Goal: Task Accomplishment & Management: Use online tool/utility

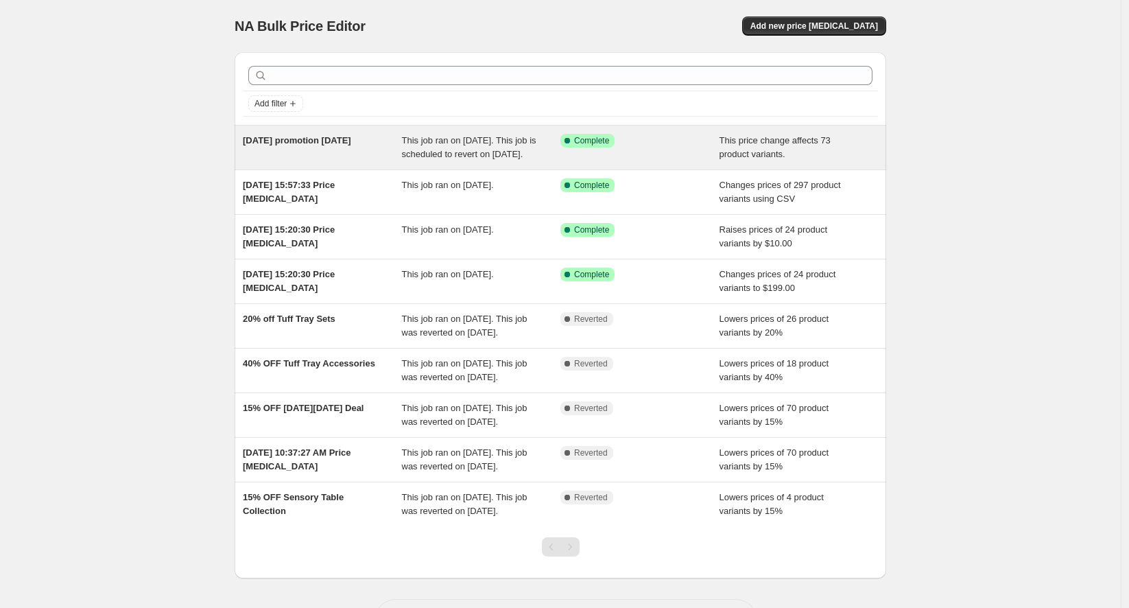
click at [283, 137] on span "[DATE] promotion [DATE]" at bounding box center [297, 140] width 108 height 10
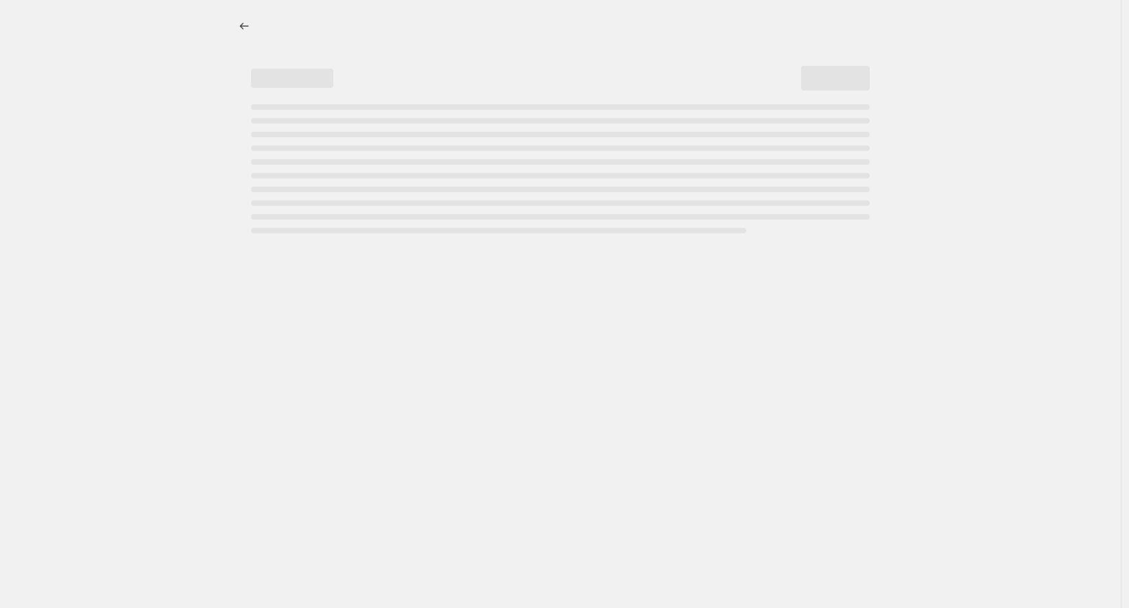
select select "pcap"
select select "collection"
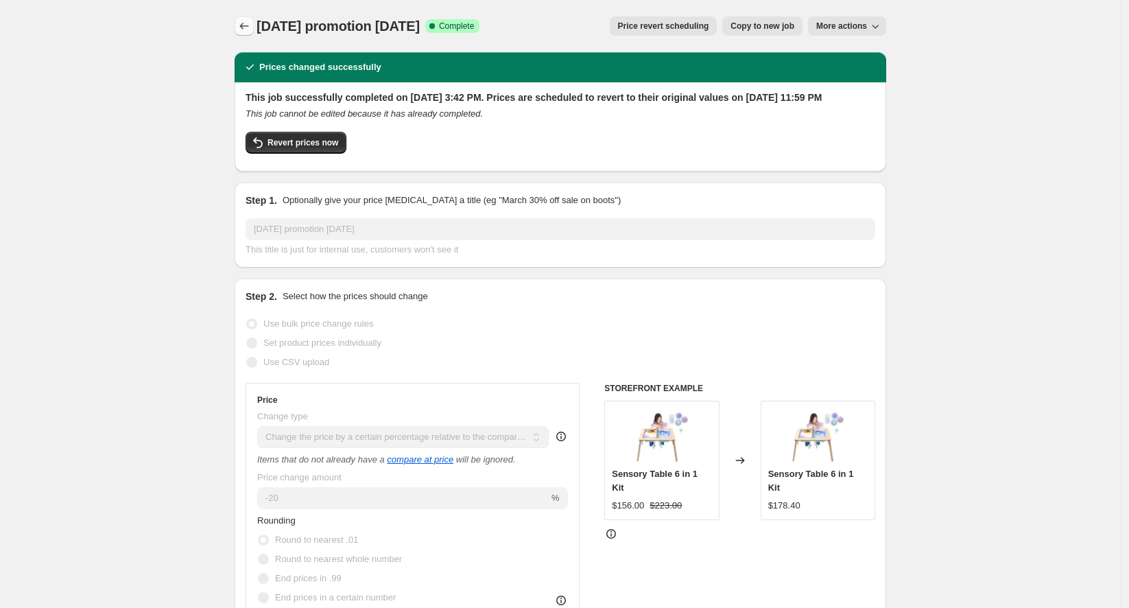
click at [248, 29] on icon "Price change jobs" at bounding box center [244, 26] width 14 height 14
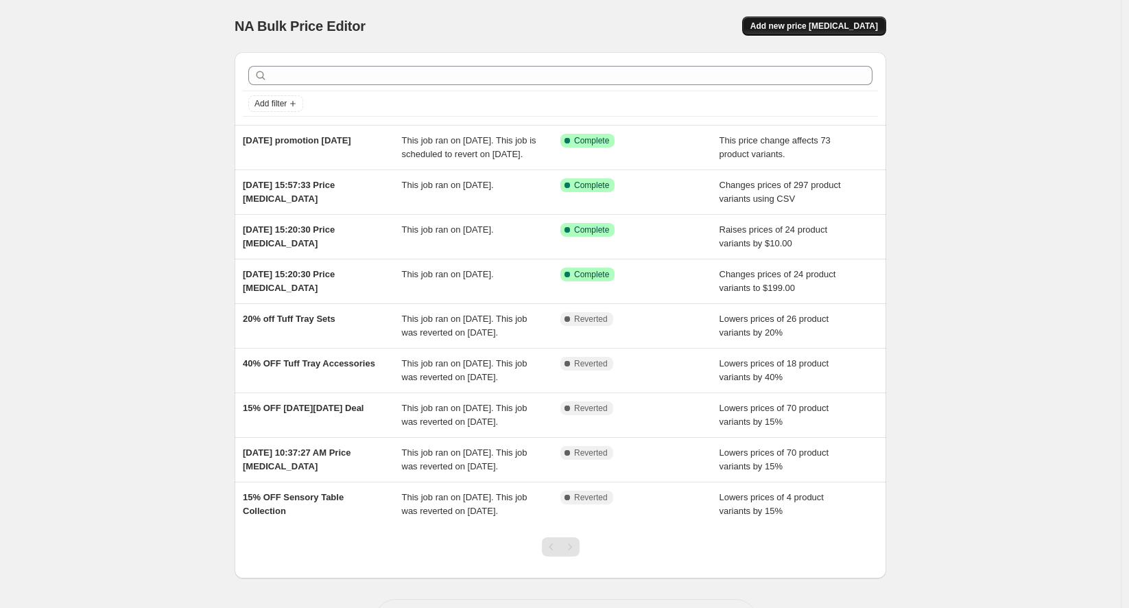
click at [844, 22] on span "Add new price [MEDICAL_DATA]" at bounding box center [814, 26] width 128 height 11
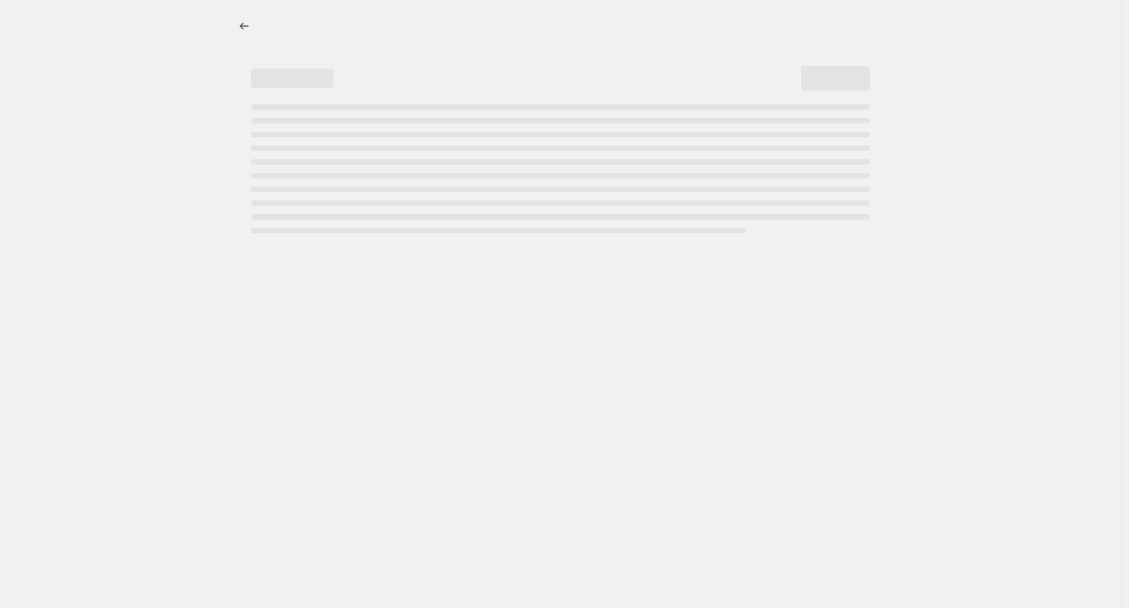
select select "percentage"
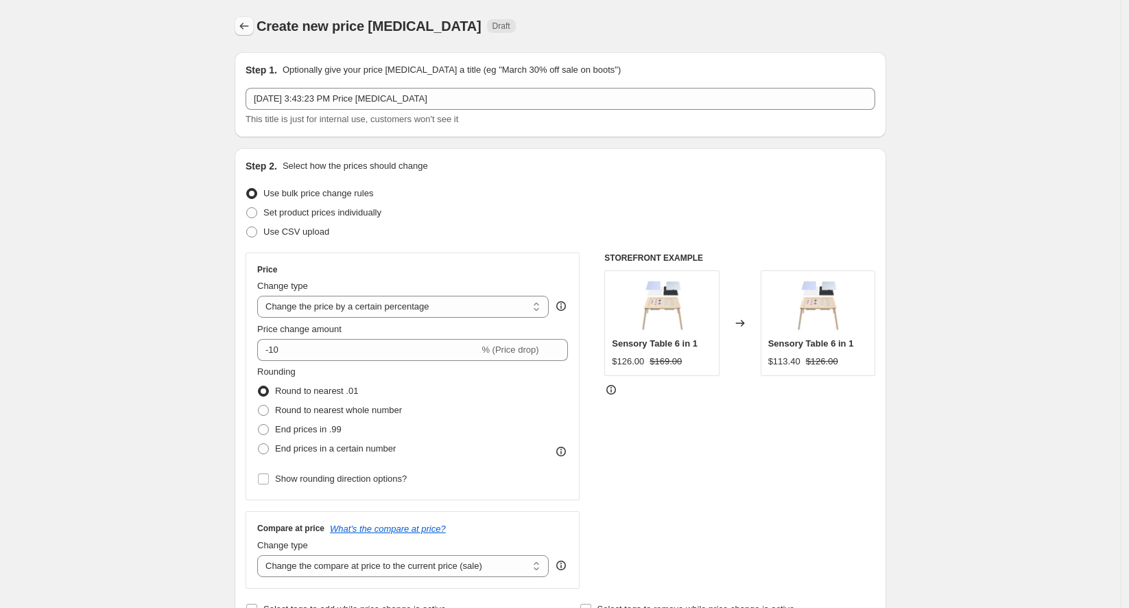
click at [248, 27] on icon "Price change jobs" at bounding box center [244, 26] width 14 height 14
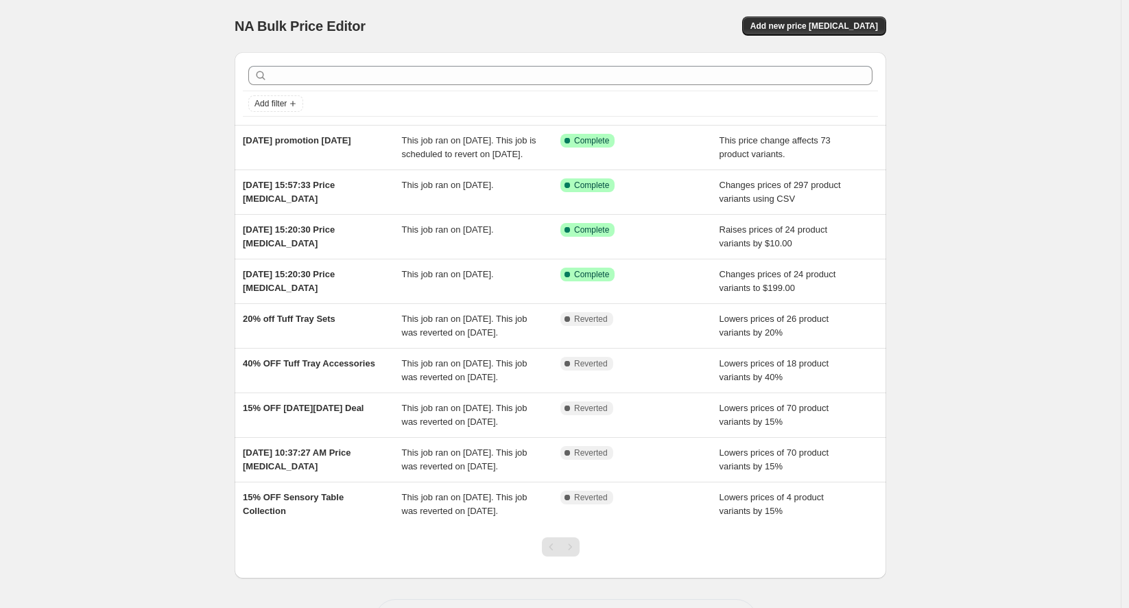
click at [49, 100] on div "NA Bulk Price Editor. This page is ready NA Bulk Price Editor Add new price [ME…" at bounding box center [560, 331] width 1121 height 662
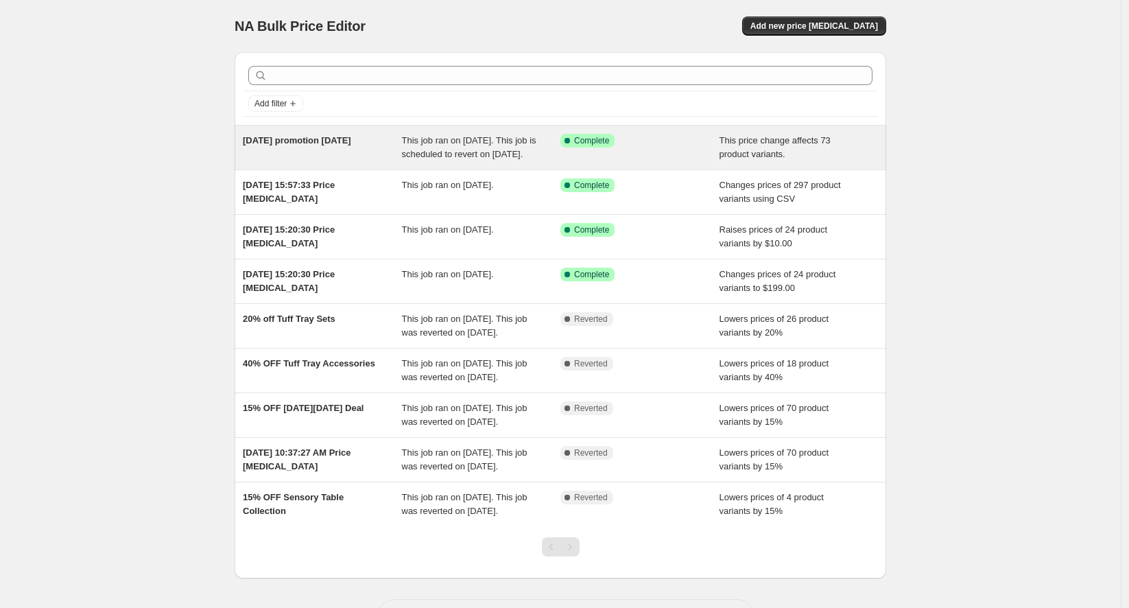
click at [328, 141] on span "[DATE] promotion [DATE]" at bounding box center [297, 140] width 108 height 10
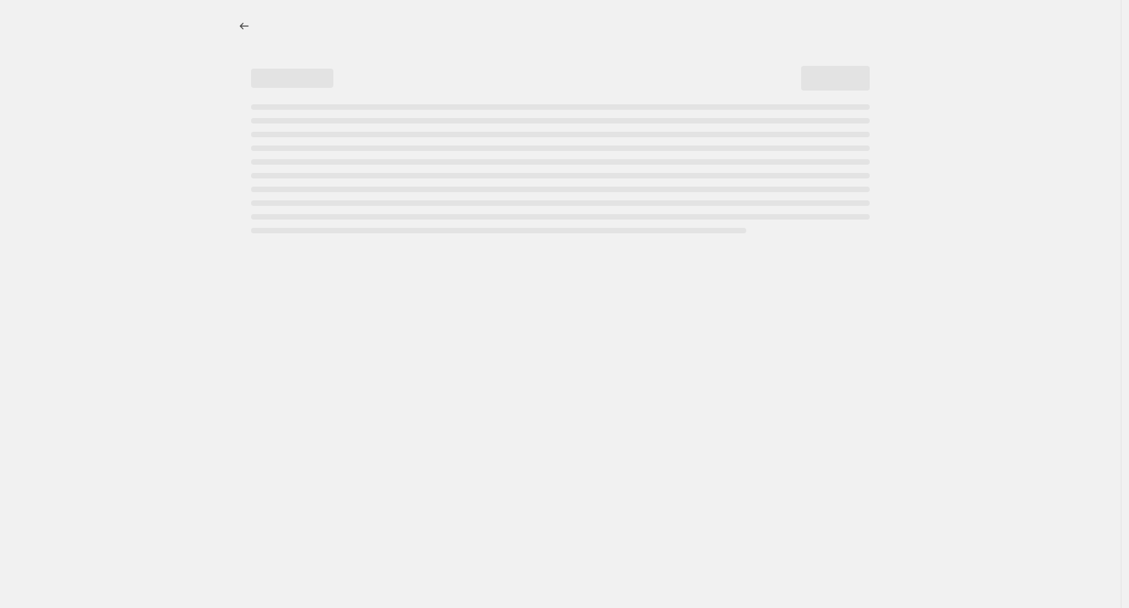
select select "pcap"
select select "collection"
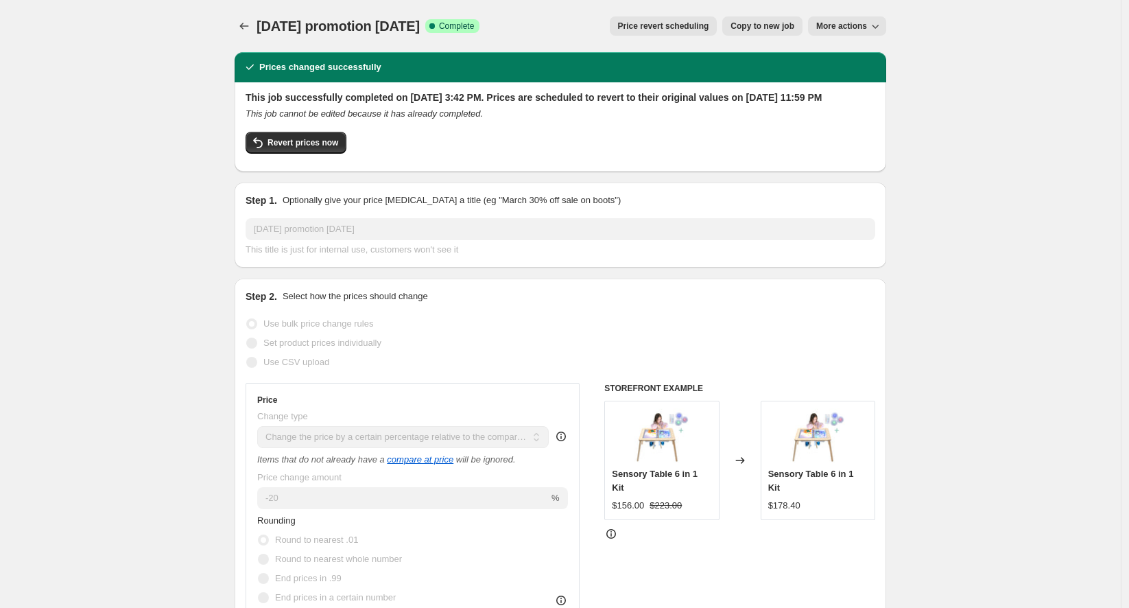
click at [828, 19] on button "More actions" at bounding box center [847, 25] width 78 height 19
click at [838, 26] on span "More actions" at bounding box center [841, 26] width 51 height 11
click at [251, 26] on icon "Price change jobs" at bounding box center [244, 26] width 14 height 14
